Goal: Information Seeking & Learning: Learn about a topic

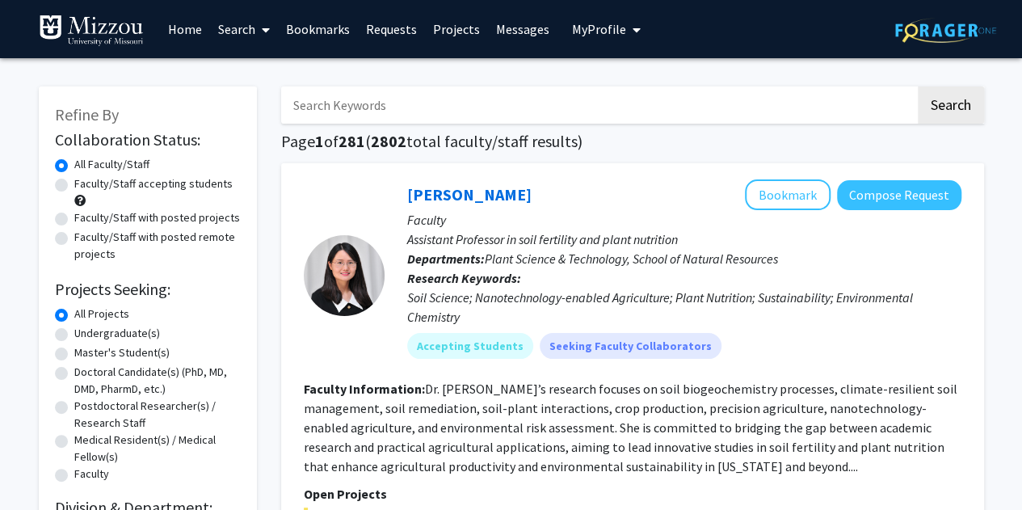
click at [448, 93] on input "Search Keywords" at bounding box center [598, 104] width 634 height 37
type input "[PERSON_NAME]"
click at [918, 86] on button "Search" at bounding box center [951, 104] width 66 height 37
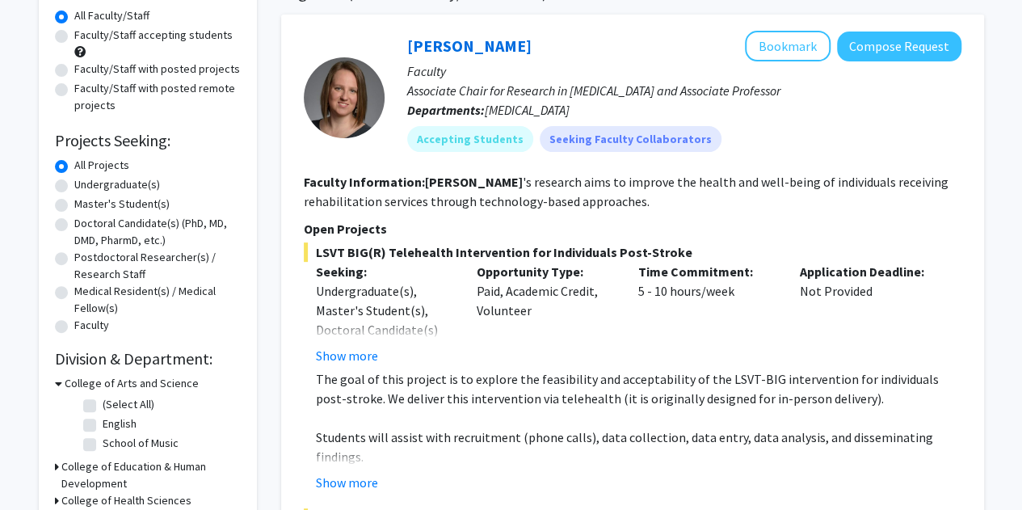
scroll to position [145, 0]
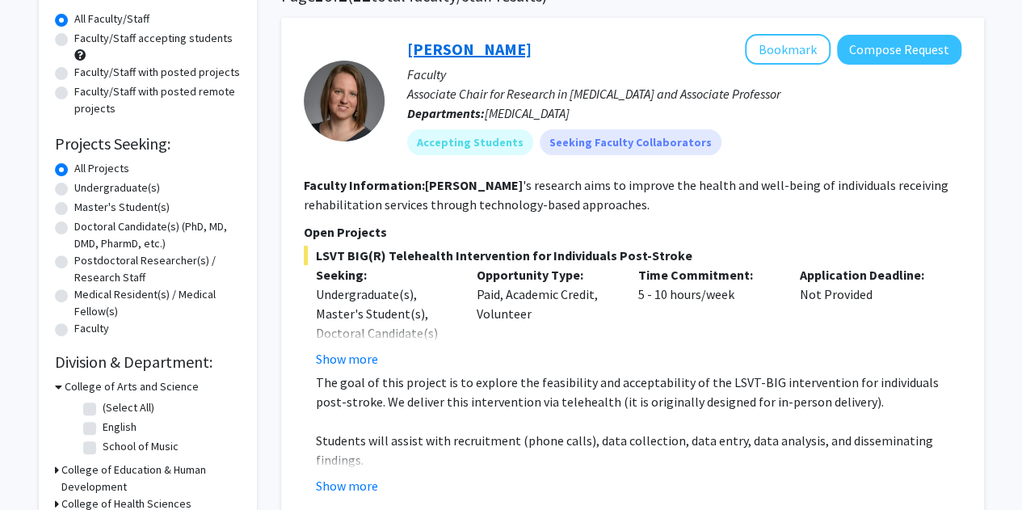
click at [459, 43] on link "[PERSON_NAME]" at bounding box center [469, 49] width 124 height 20
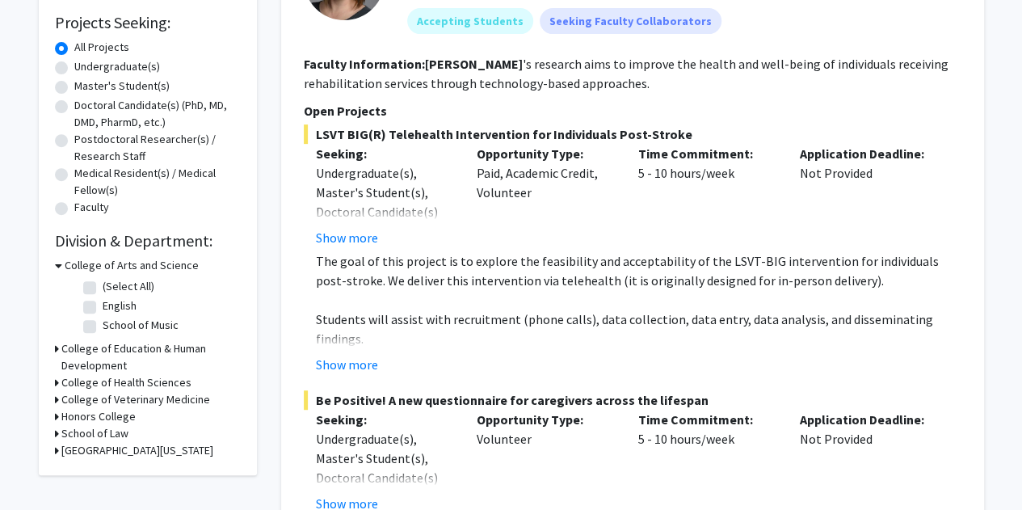
scroll to position [267, 0]
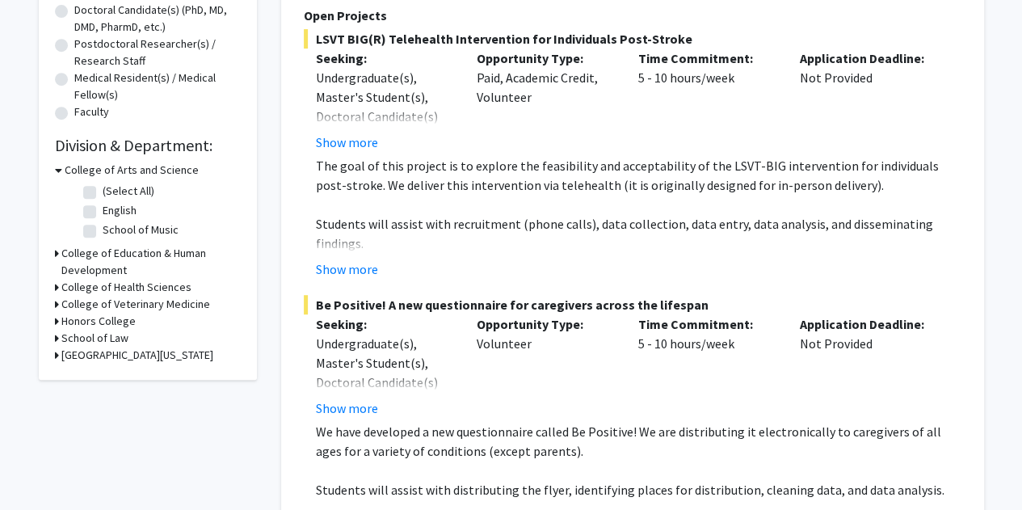
scroll to position [360, 0]
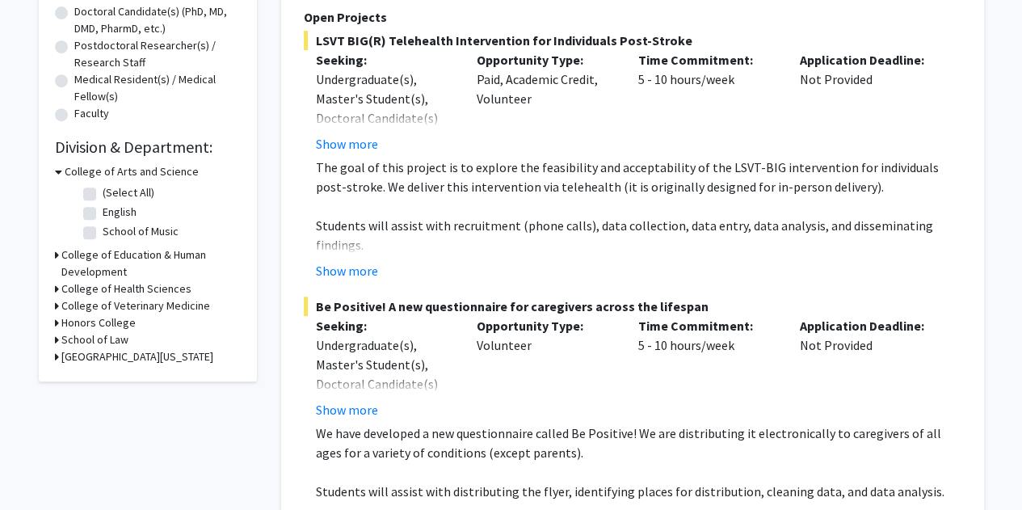
click at [95, 381] on div "Refine By Collaboration Status: Collaboration Status All Faculty/Staff Collabor…" at bounding box center [148, 53] width 218 height 655
drag, startPoint x: 501, startPoint y: 299, endPoint x: 692, endPoint y: 300, distance: 191.5
click at [692, 300] on span "Be Positive! A new questionnaire for caregivers across the lifespan" at bounding box center [633, 306] width 658 height 19
copy span "for caregivers across the lifespan"
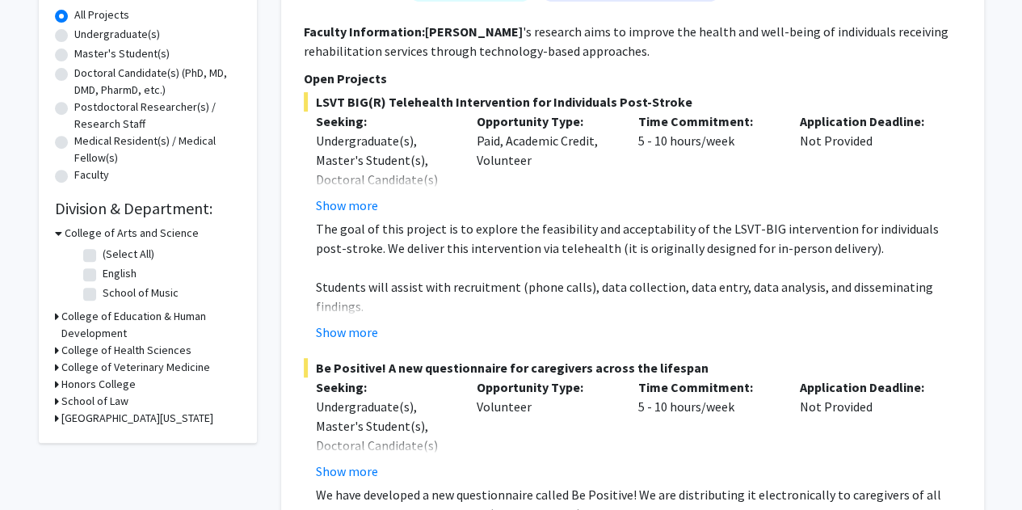
scroll to position [302, 0]
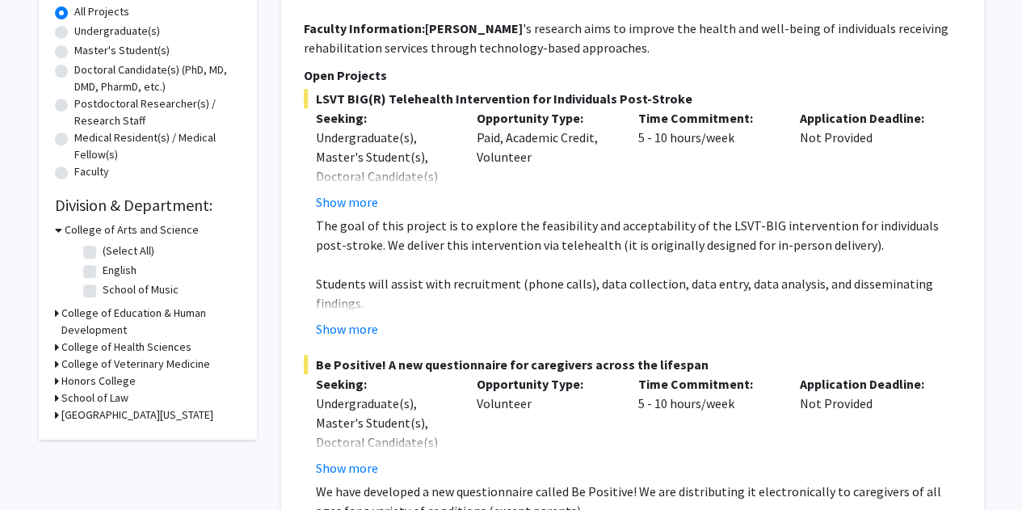
click at [347, 12] on fg-search-faculty "[PERSON_NAME] Bookmark Compose Request Faculty Associate Chair for Research in …" at bounding box center [633, 240] width 658 height 727
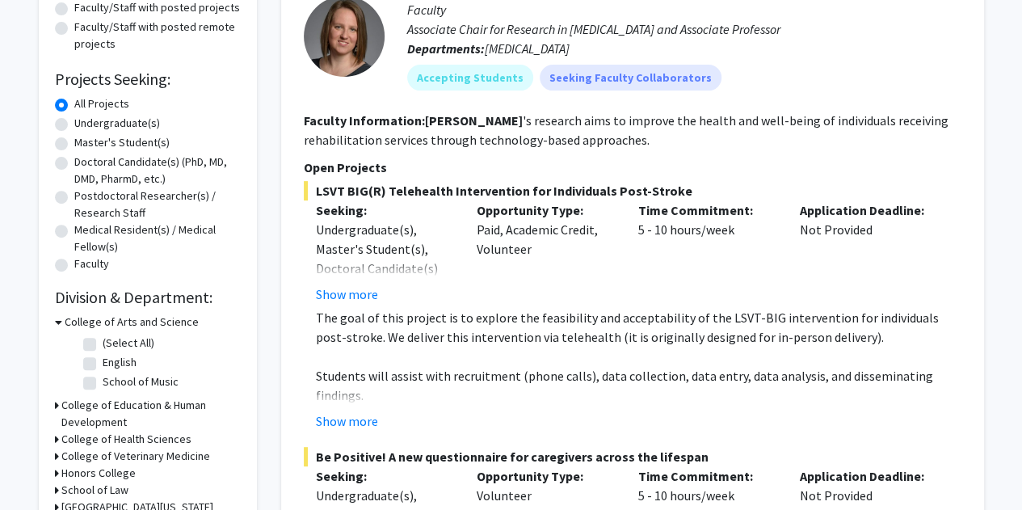
scroll to position [211, 0]
click at [965, 301] on div "[PERSON_NAME] Bookmark Compose Request Faculty Associate Chair for Research in …" at bounding box center [632, 332] width 703 height 760
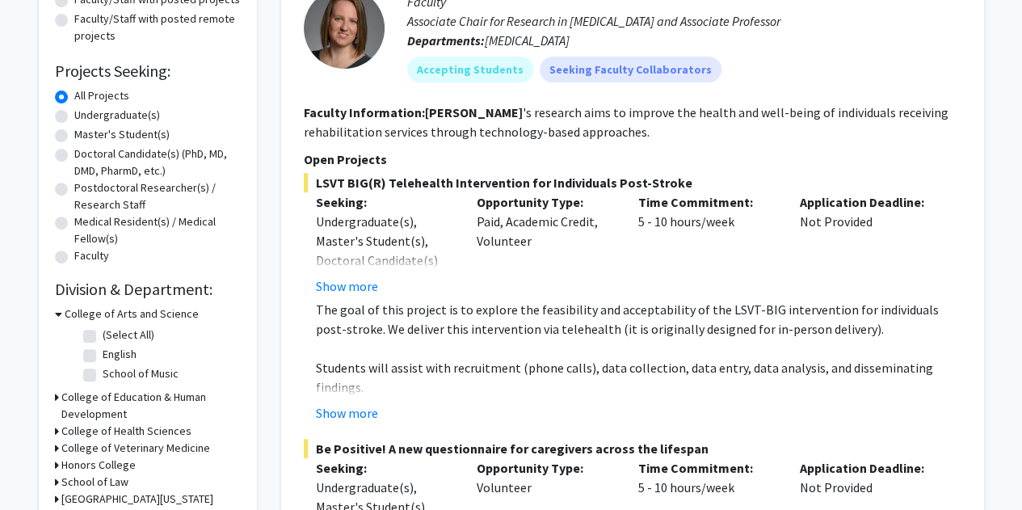
scroll to position [219, 0]
click at [959, 288] on div "LSVT BIG(R) Telehealth Intervention for Individuals Post-Stroke Seeking: Underg…" at bounding box center [633, 297] width 658 height 250
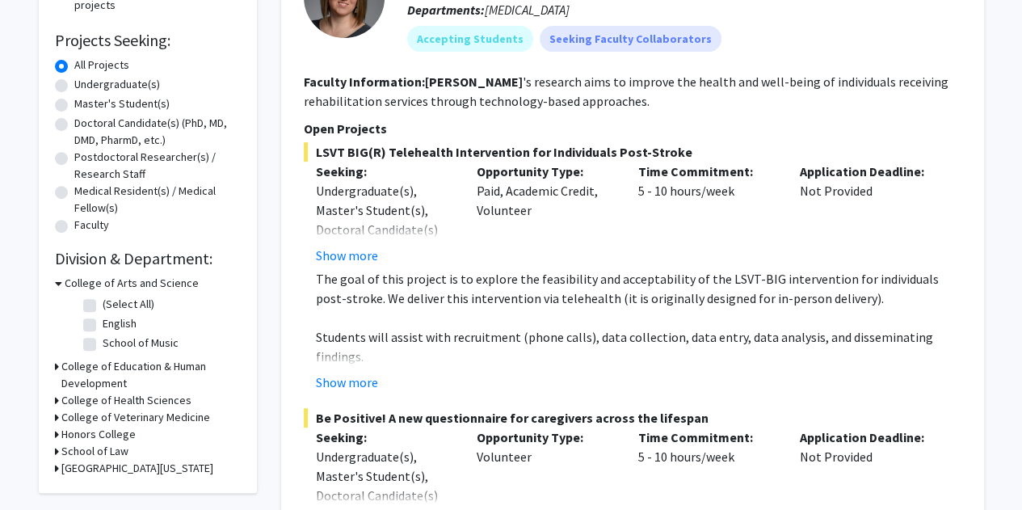
scroll to position [250, 0]
click at [327, 380] on button "Show more" at bounding box center [347, 381] width 62 height 19
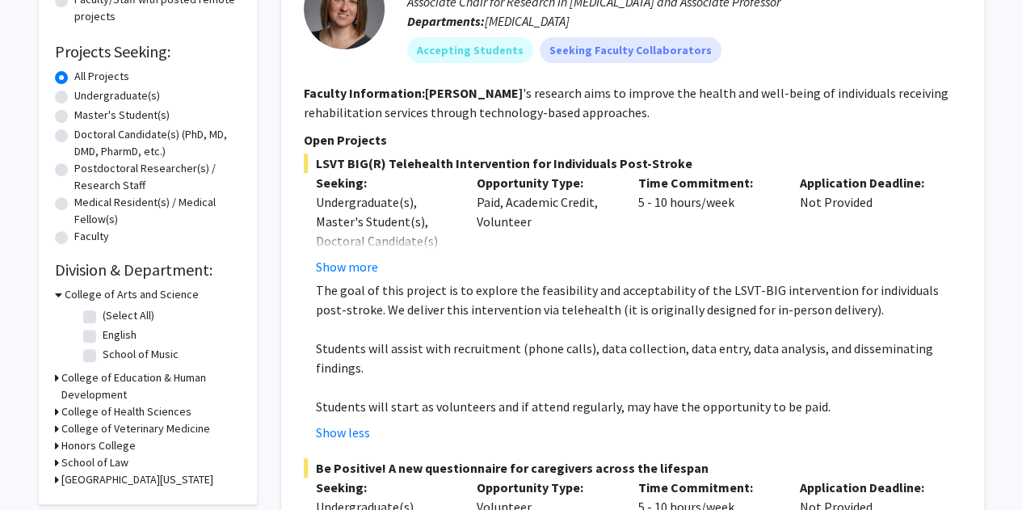
scroll to position [235, 0]
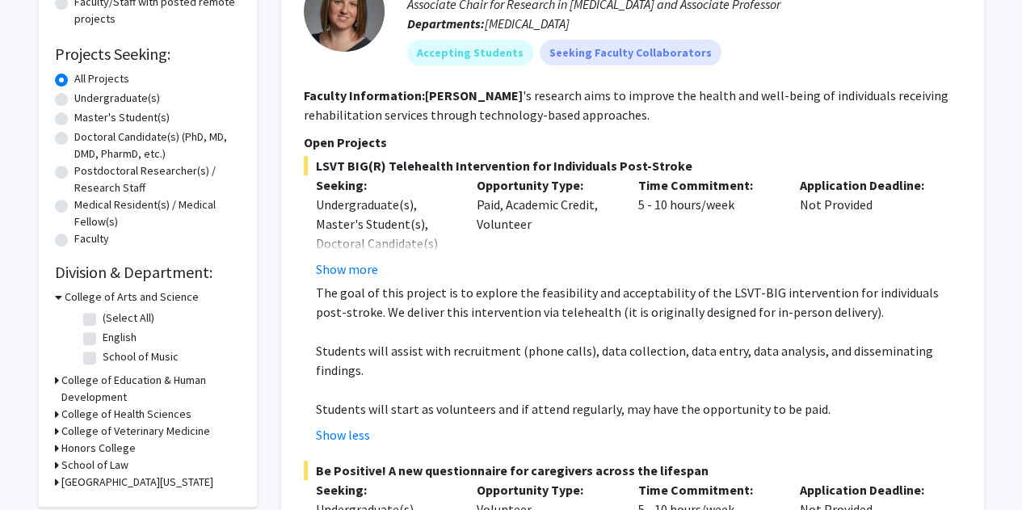
click at [959, 225] on div "LSVT BIG(R) Telehealth Intervention for Individuals Post-Stroke Seeking: Underg…" at bounding box center [633, 300] width 658 height 288
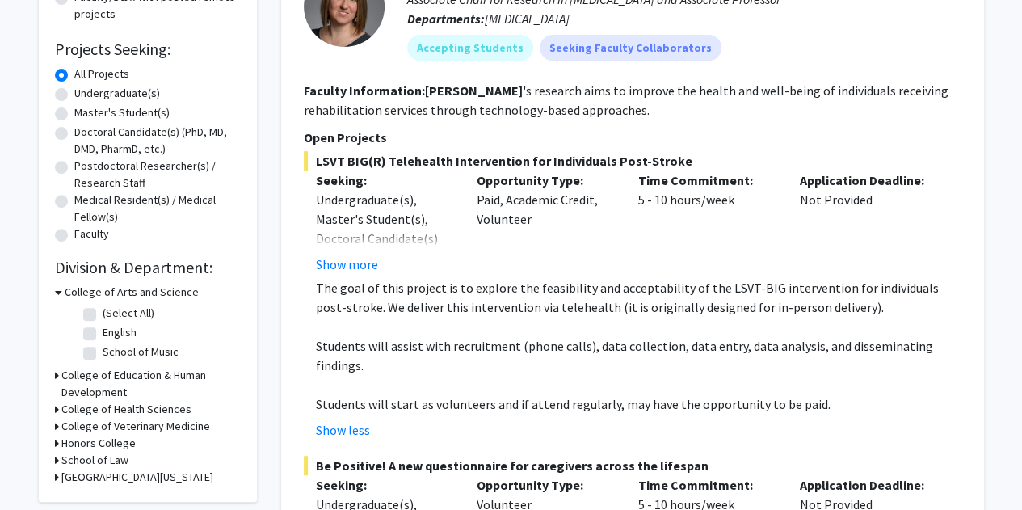
scroll to position [246, 0]
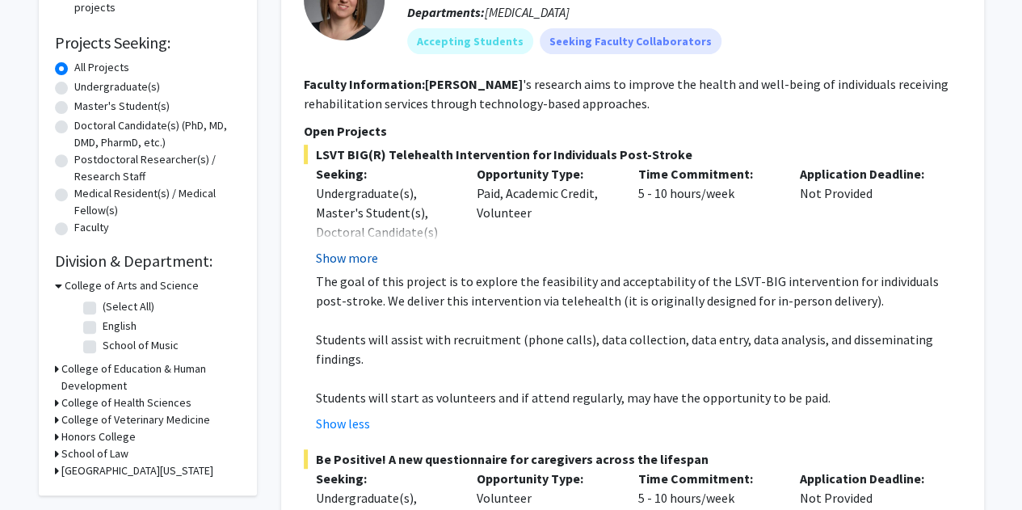
click at [326, 261] on button "Show more" at bounding box center [347, 257] width 62 height 19
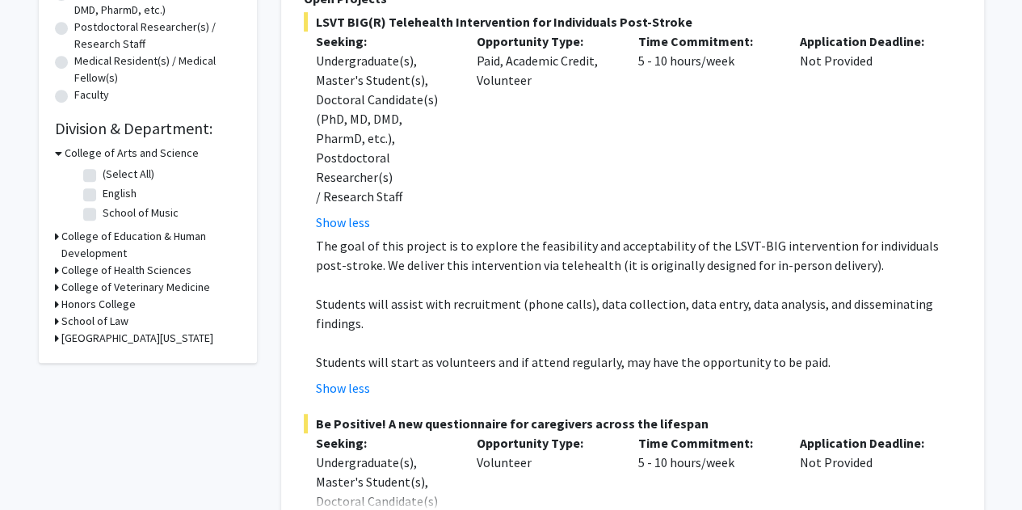
scroll to position [380, 0]
click at [360, 377] on button "Show less" at bounding box center [343, 386] width 54 height 19
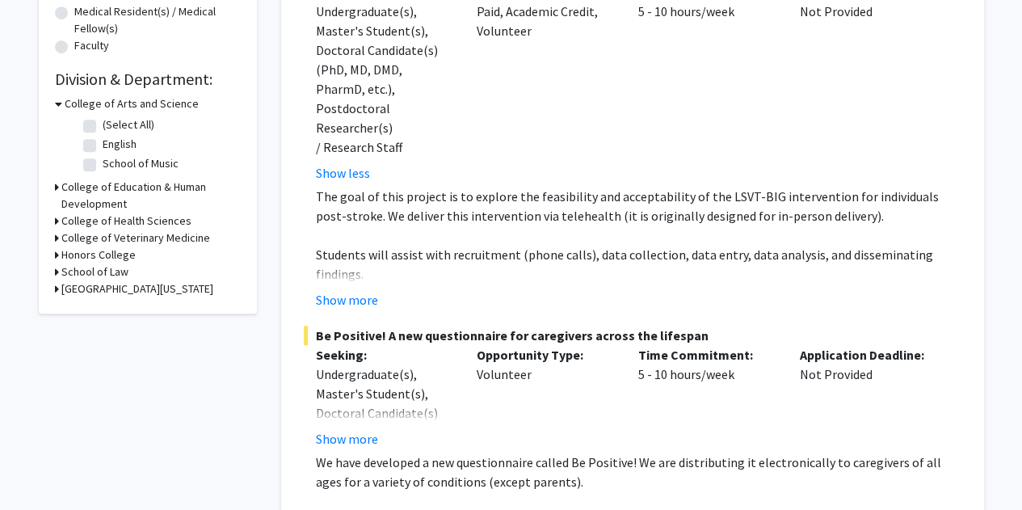
scroll to position [435, 0]
